Goal: Transaction & Acquisition: Purchase product/service

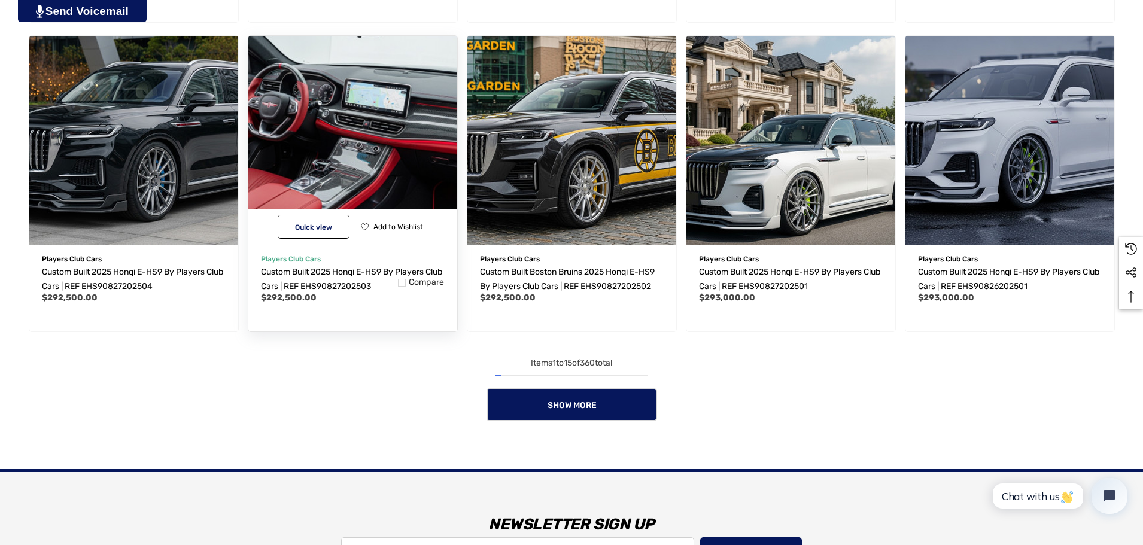
scroll to position [1318, 0]
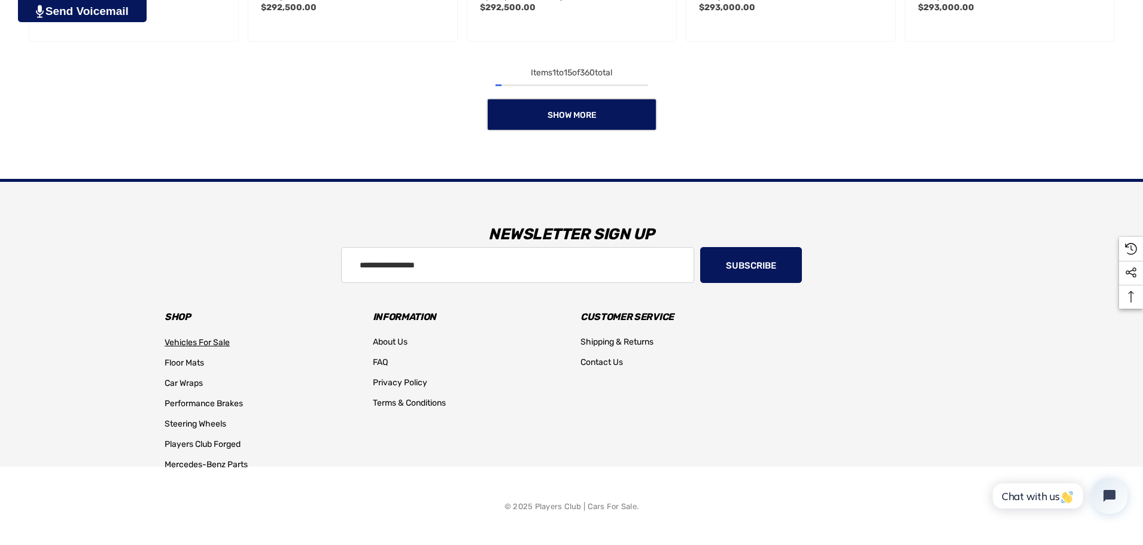
click at [193, 344] on span "Vehicles For Sale" at bounding box center [197, 343] width 65 height 10
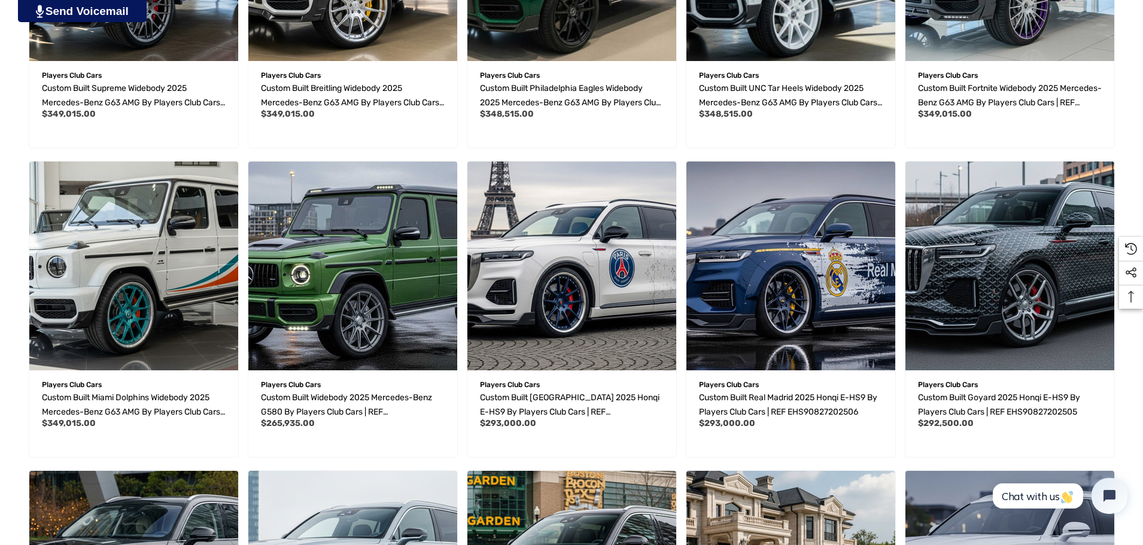
scroll to position [958, 0]
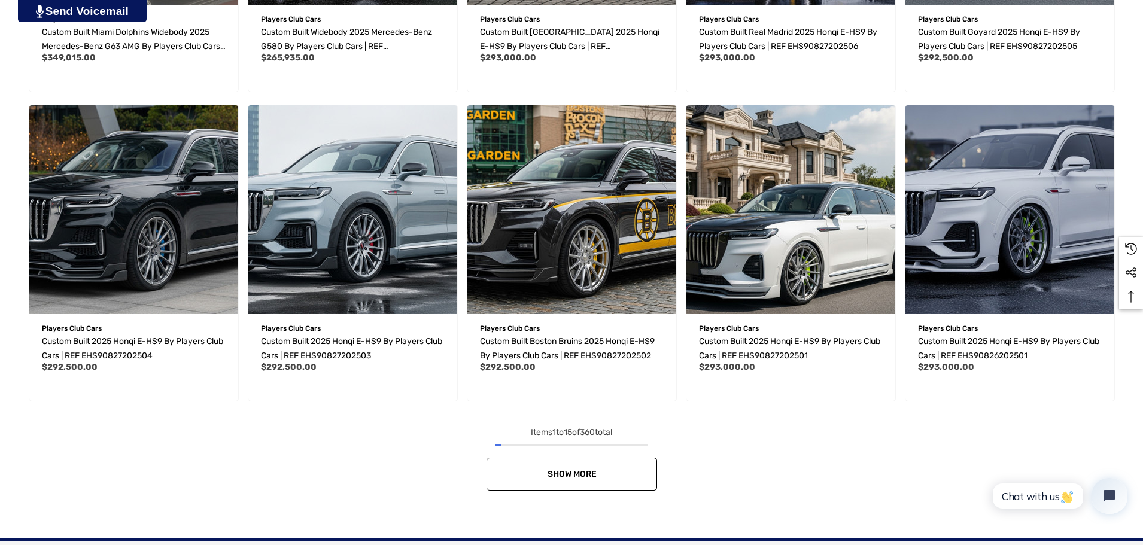
click at [611, 472] on link "Show More" at bounding box center [572, 474] width 171 height 33
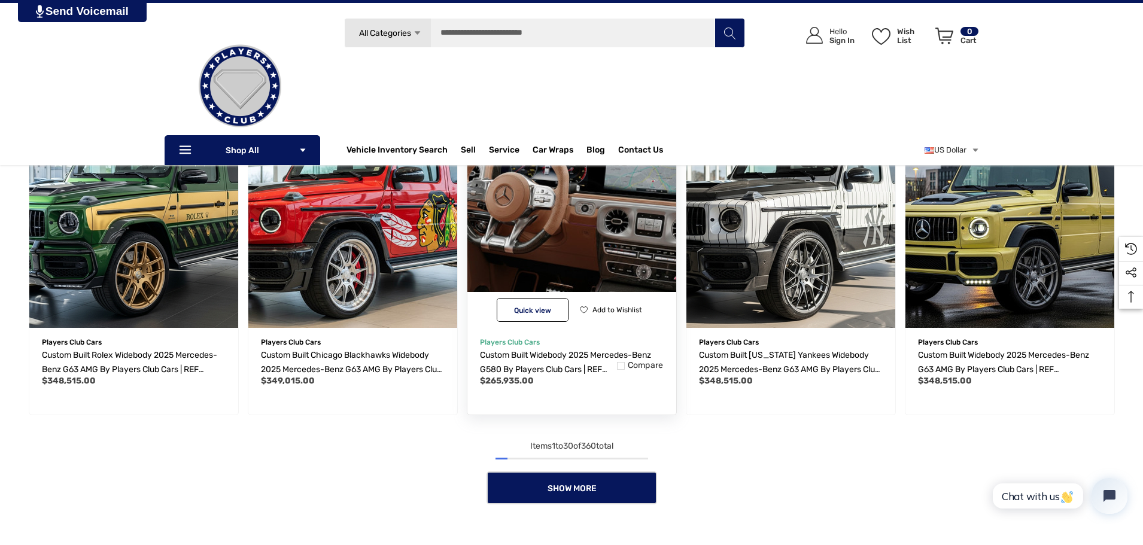
scroll to position [1975, 0]
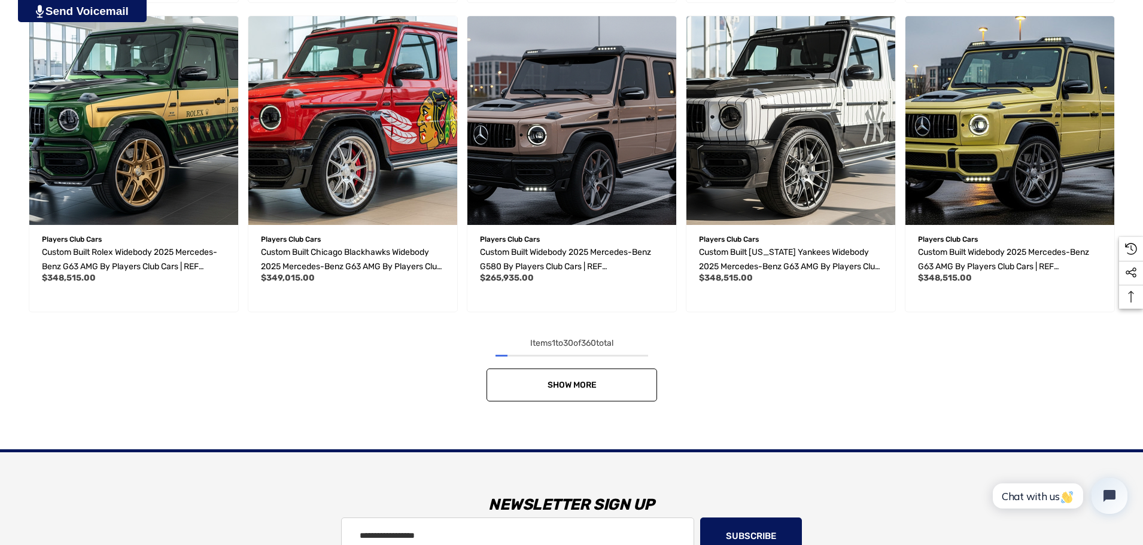
click at [576, 385] on span "Show More" at bounding box center [571, 385] width 49 height 10
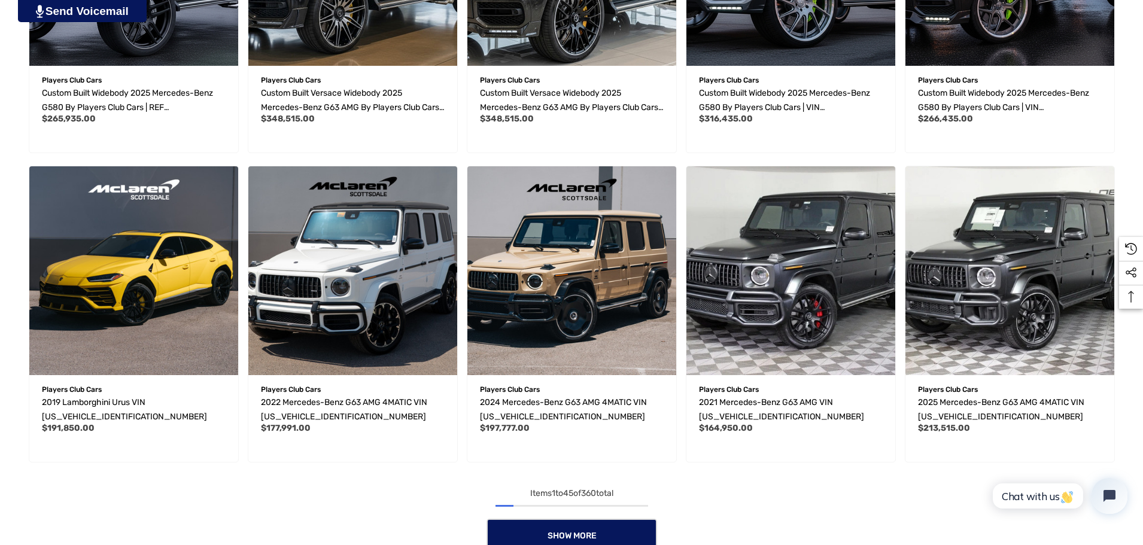
scroll to position [2993, 0]
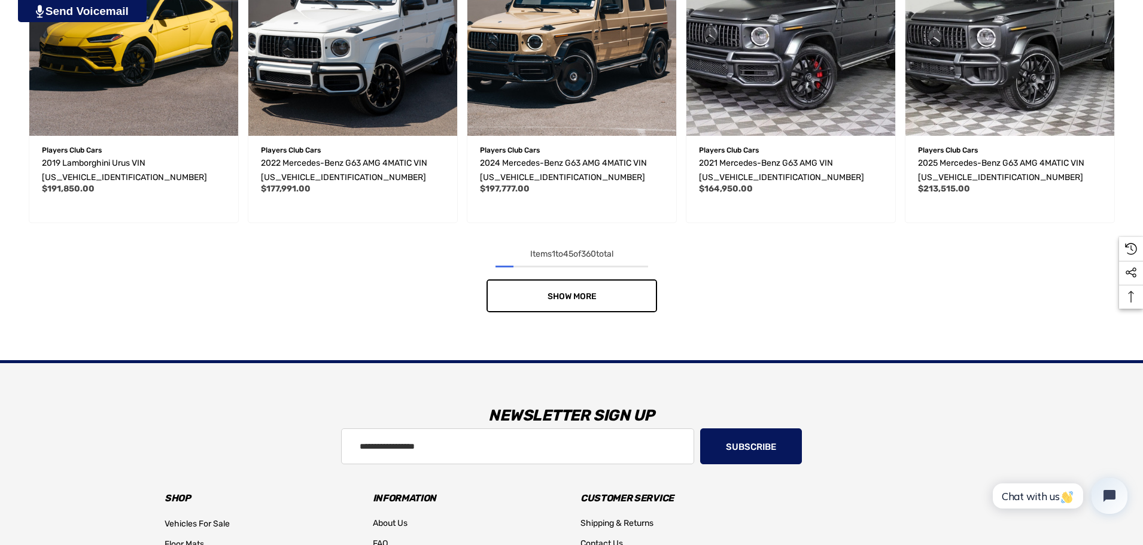
click at [597, 295] on link "Show More" at bounding box center [572, 296] width 171 height 33
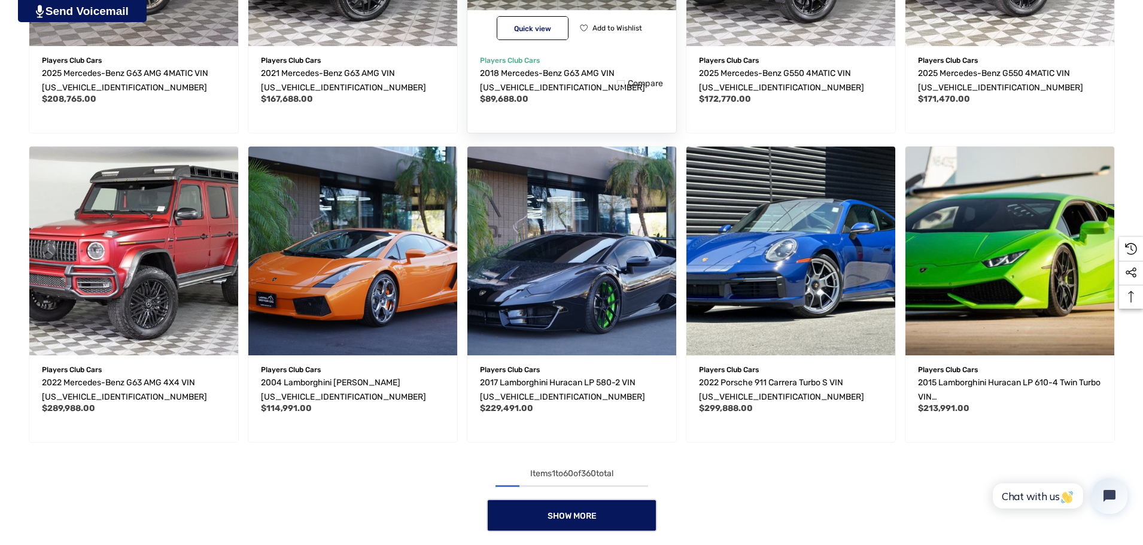
scroll to position [3711, 0]
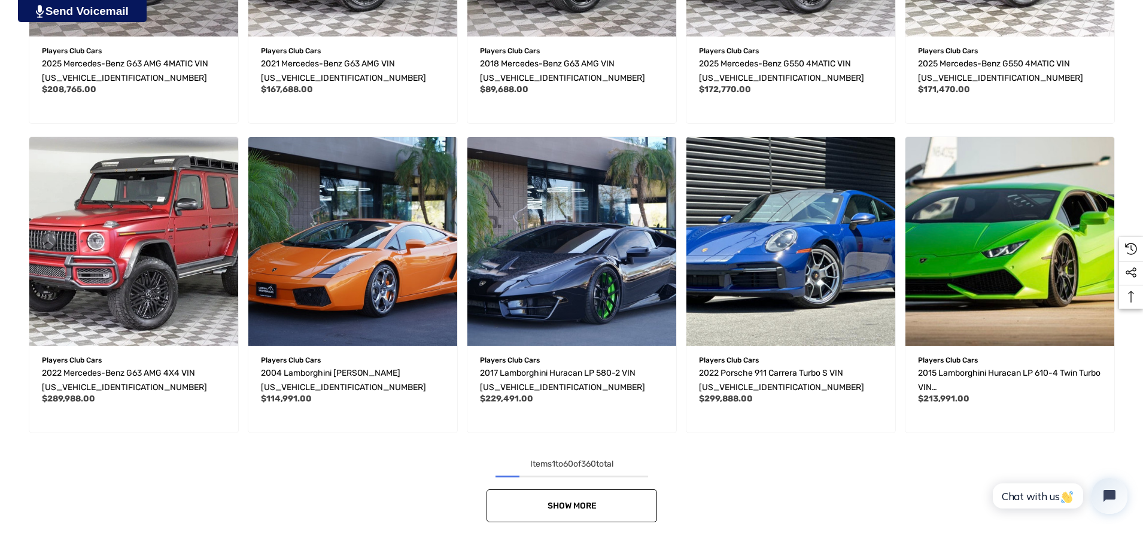
click at [588, 506] on span "Show More" at bounding box center [571, 506] width 49 height 10
